Goal: Task Accomplishment & Management: Manage account settings

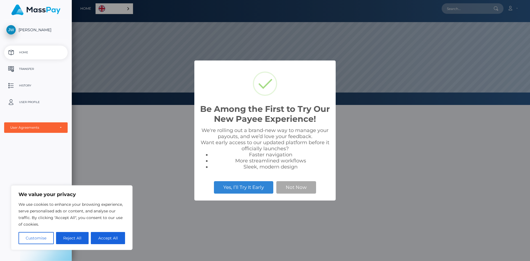
scroll to position [105, 458]
click at [295, 189] on button "Not Now" at bounding box center [296, 187] width 40 height 12
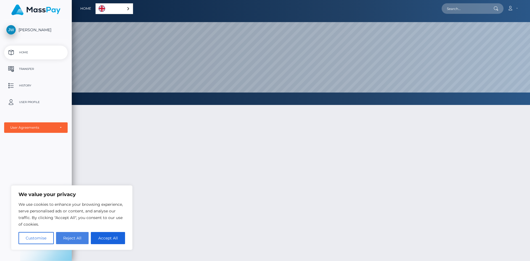
click at [71, 239] on button "Reject All" at bounding box center [72, 238] width 33 height 12
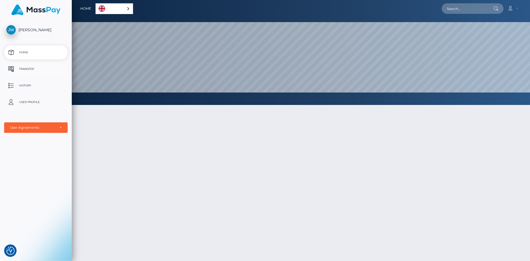
click at [29, 67] on p "Transfer" at bounding box center [35, 69] width 59 height 8
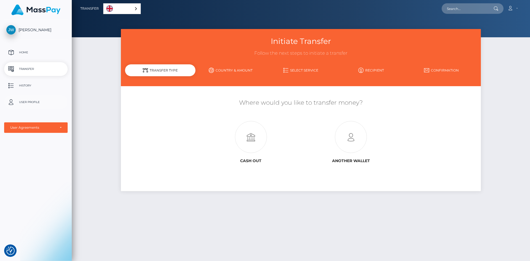
click at [36, 106] on p "User Profile" at bounding box center [35, 102] width 59 height 8
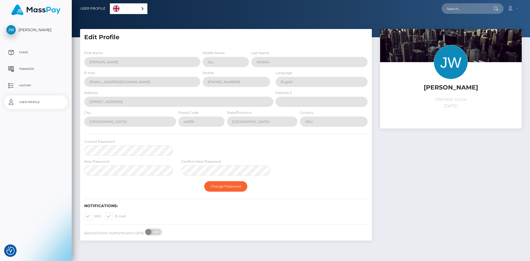
select select
click at [38, 28] on span "[PERSON_NAME]" at bounding box center [36, 29] width 64 height 5
